Goal: Task Accomplishment & Management: Manage account settings

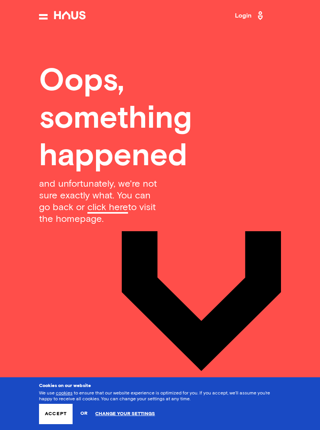
click at [245, 14] on link "Login" at bounding box center [250, 15] width 30 height 12
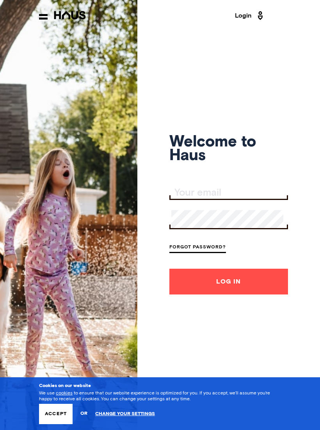
click at [188, 198] on input "Your email" at bounding box center [229, 192] width 117 height 11
click at [189, 198] on input "Your email" at bounding box center [229, 192] width 117 height 11
click at [196, 198] on input "Your email" at bounding box center [229, 192] width 117 height 11
click at [186, 198] on input "Your email" at bounding box center [229, 192] width 117 height 11
click at [249, 18] on link "Login" at bounding box center [250, 15] width 30 height 12
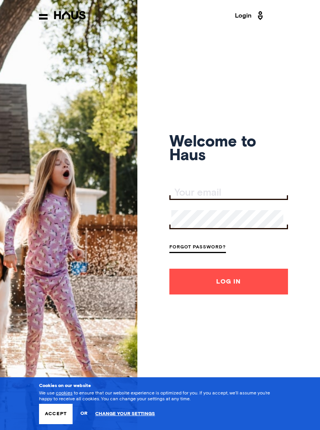
click at [60, 412] on button "Accept" at bounding box center [56, 413] width 34 height 20
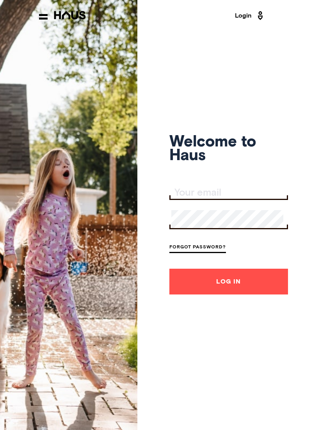
click at [190, 198] on input "Your email" at bounding box center [229, 192] width 117 height 11
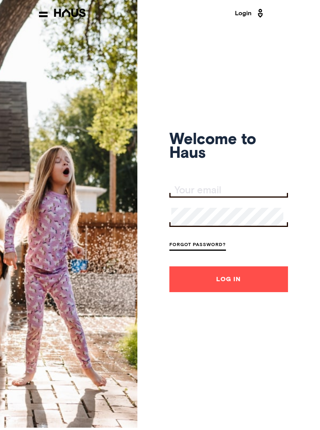
click at [189, 198] on input "Your email" at bounding box center [229, 192] width 117 height 11
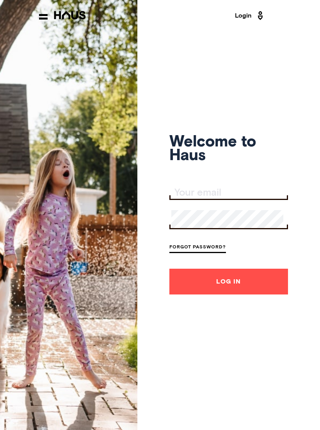
click at [189, 198] on input "Your email" at bounding box center [229, 192] width 117 height 11
click at [274, 189] on div "Welcome to Haus Forgot Password? Log In" at bounding box center [228, 215] width 119 height 430
click at [253, 16] on link "Login" at bounding box center [250, 15] width 30 height 12
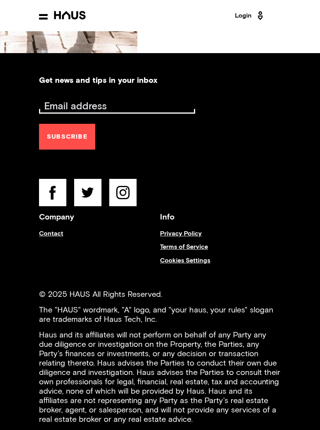
scroll to position [376, 0]
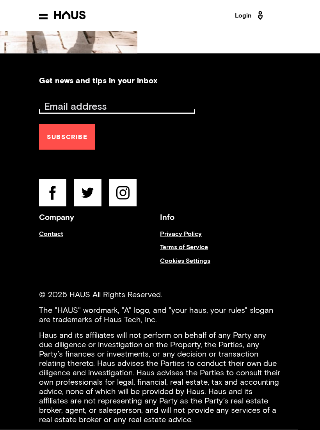
click at [59, 112] on input "Email address" at bounding box center [118, 106] width 154 height 11
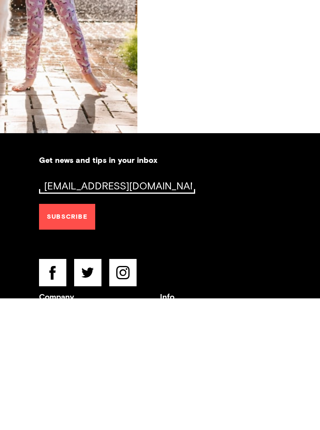
scroll to position [173, 0]
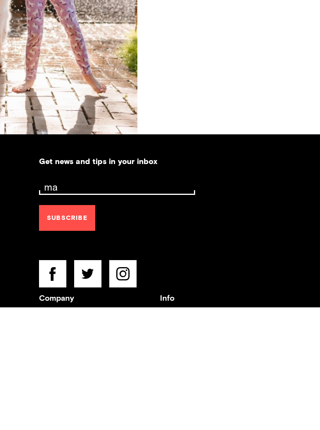
type input "m"
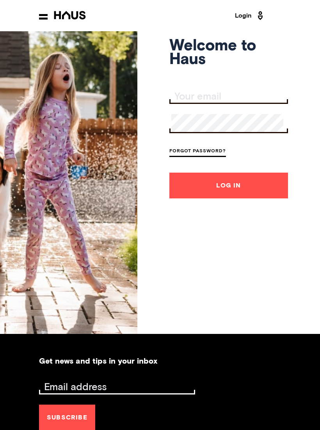
scroll to position [0, 0]
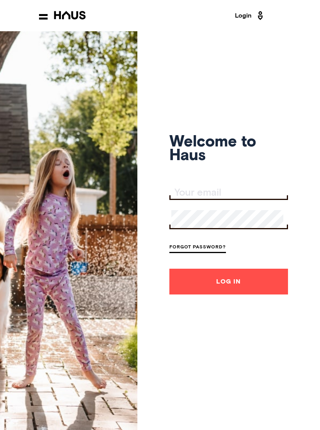
click at [195, 198] on input "Your email" at bounding box center [229, 192] width 117 height 11
type input "[EMAIL_ADDRESS][DOMAIN_NAME]"
click at [235, 288] on button "Log In" at bounding box center [228, 281] width 119 height 26
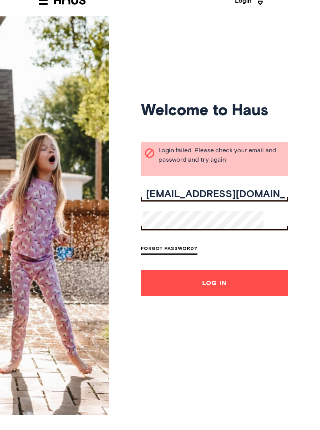
click at [233, 300] on button "Log In" at bounding box center [214, 298] width 147 height 26
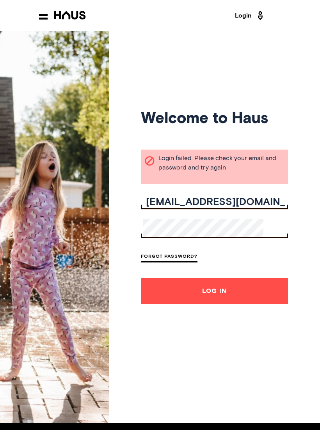
scroll to position [6, 0]
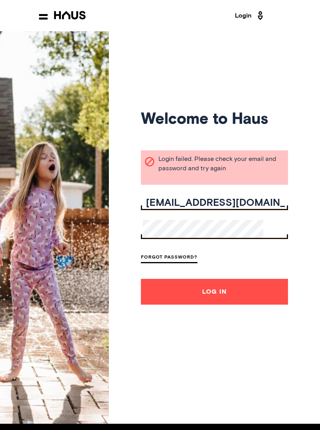
click at [197, 263] on link "Forgot Password?" at bounding box center [169, 257] width 57 height 11
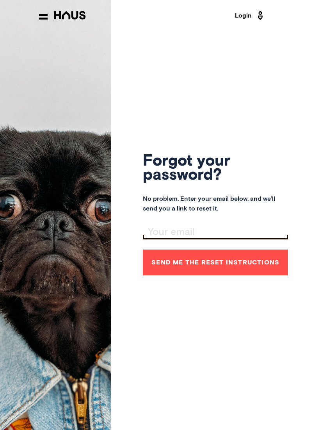
click at [177, 238] on input "Your email" at bounding box center [216, 232] width 143 height 11
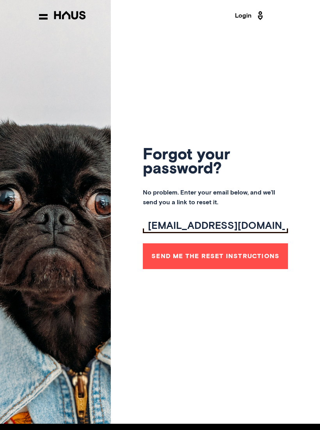
type input "[EMAIL_ADDRESS][DOMAIN_NAME]"
click at [225, 261] on button "Send me the reset instructions" at bounding box center [215, 256] width 145 height 26
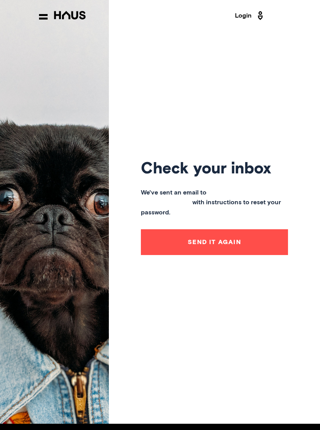
click at [229, 254] on button "Send it again" at bounding box center [214, 242] width 147 height 26
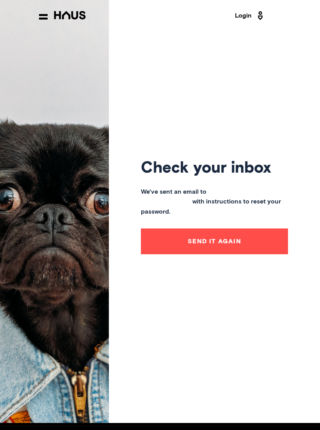
click at [220, 254] on button "Send it again" at bounding box center [214, 241] width 147 height 26
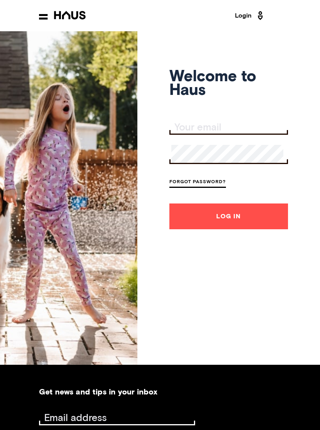
scroll to position [73, 0]
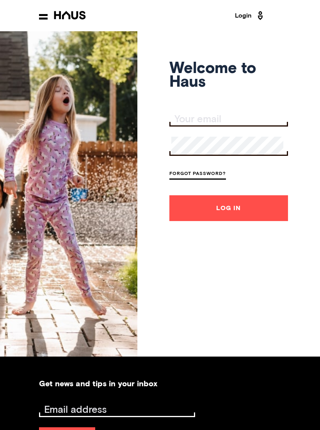
click at [204, 311] on div "Welcome to Haus Forgot Password? Log In" at bounding box center [228, 142] width 119 height 430
click at [253, 277] on div "Welcome to Haus Forgot Password? Log In" at bounding box center [228, 142] width 119 height 430
click at [268, 265] on div "Welcome to Haus Forgot Password? Log In" at bounding box center [228, 142] width 119 height 430
click at [173, 234] on div "Welcome to Haus Forgot Password? Log In" at bounding box center [160, 142] width 320 height 430
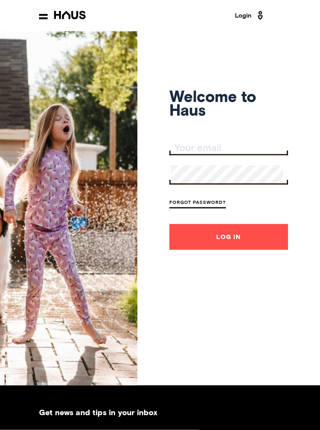
scroll to position [0, 0]
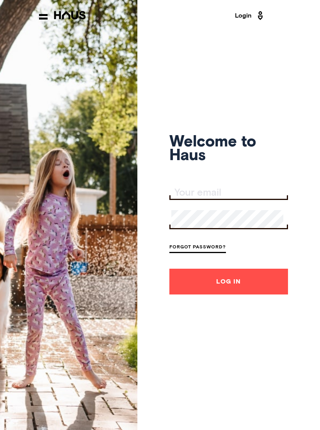
click at [200, 71] on div "Welcome to Haus Forgot Password? Log In" at bounding box center [228, 215] width 119 height 430
click at [250, 17] on link "Login" at bounding box center [250, 15] width 30 height 12
click at [217, 198] on input "Your email" at bounding box center [229, 192] width 117 height 11
type input "[EMAIL_ADDRESS][DOMAIN_NAME]"
click at [211, 253] on link "Forgot Password?" at bounding box center [197, 247] width 57 height 11
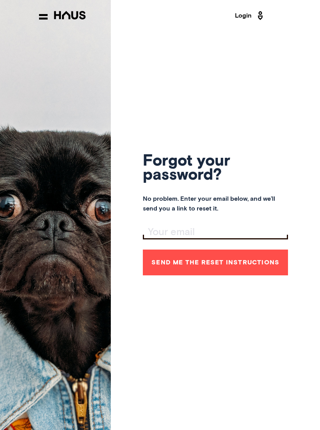
click at [179, 238] on input "Your email" at bounding box center [216, 232] width 143 height 11
type input "[EMAIL_ADDRESS][DOMAIN_NAME]"
click at [227, 268] on button "Send me the reset instructions" at bounding box center [215, 262] width 145 height 26
